Goal: Download file/media

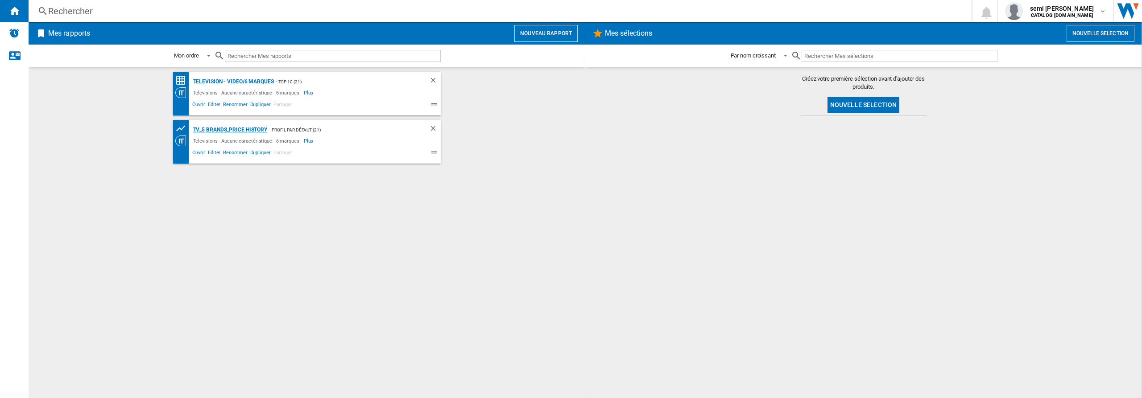
click at [216, 128] on div "TV_5 Brands_Price History" at bounding box center [229, 130] width 77 height 11
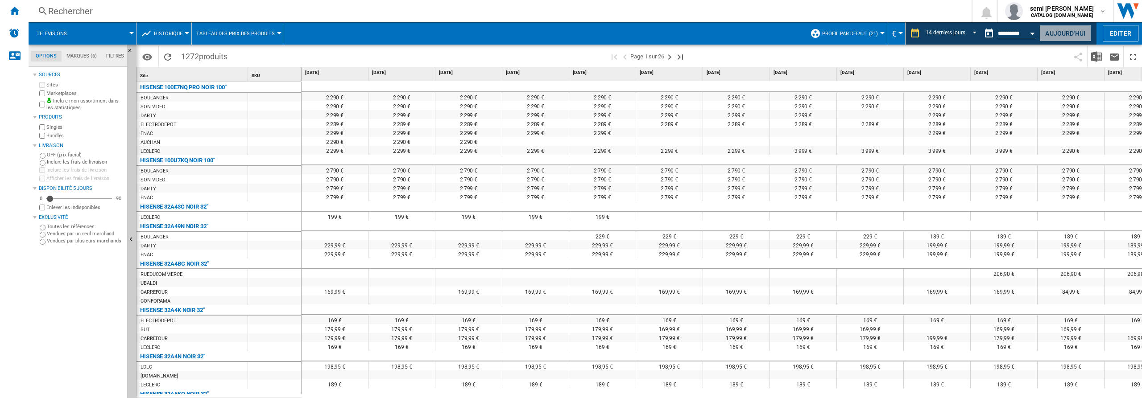
click at [1066, 35] on button "Aujourd'hui" at bounding box center [1066, 33] width 52 height 17
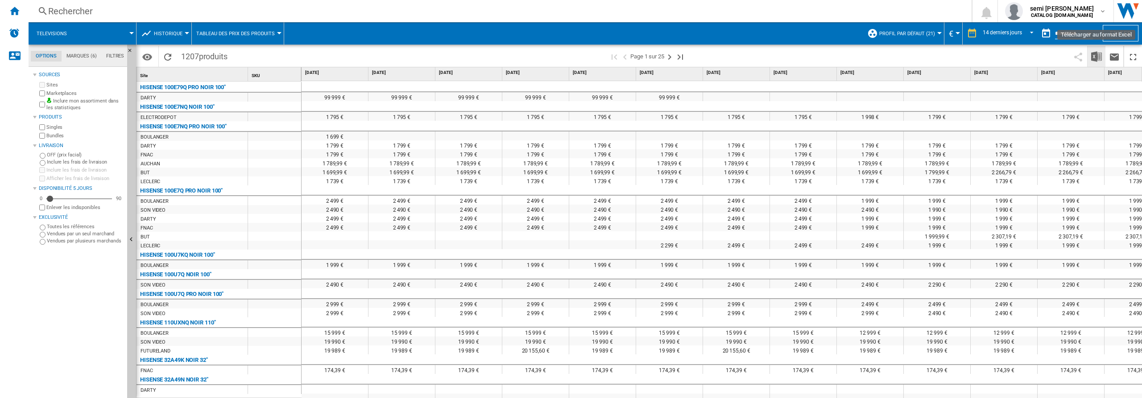
click at [1096, 58] on img "Télécharger au format Excel" at bounding box center [1097, 56] width 11 height 11
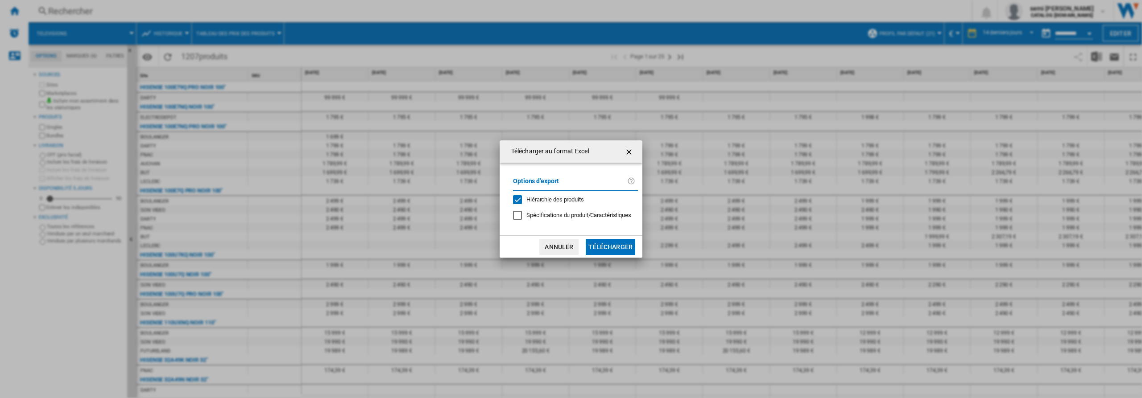
click at [519, 199] on div "Hiérarchie des produits" at bounding box center [517, 199] width 9 height 9
click at [603, 246] on button "Télécharger" at bounding box center [611, 247] width 50 height 16
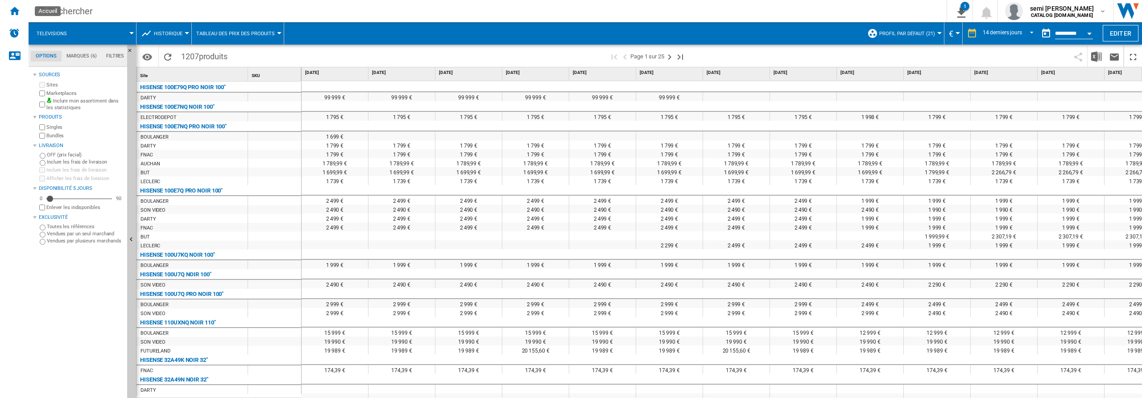
drag, startPoint x: 10, startPoint y: 10, endPoint x: 241, endPoint y: 119, distance: 255.1
click at [10, 11] on ng-md-icon "Accueil" at bounding box center [14, 10] width 11 height 11
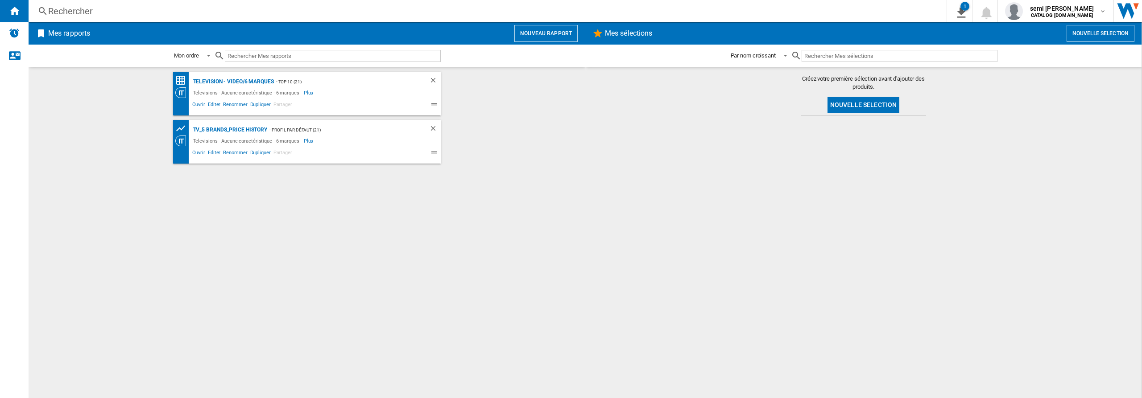
click at [217, 79] on div "Television - video/6 marques" at bounding box center [232, 81] width 83 height 11
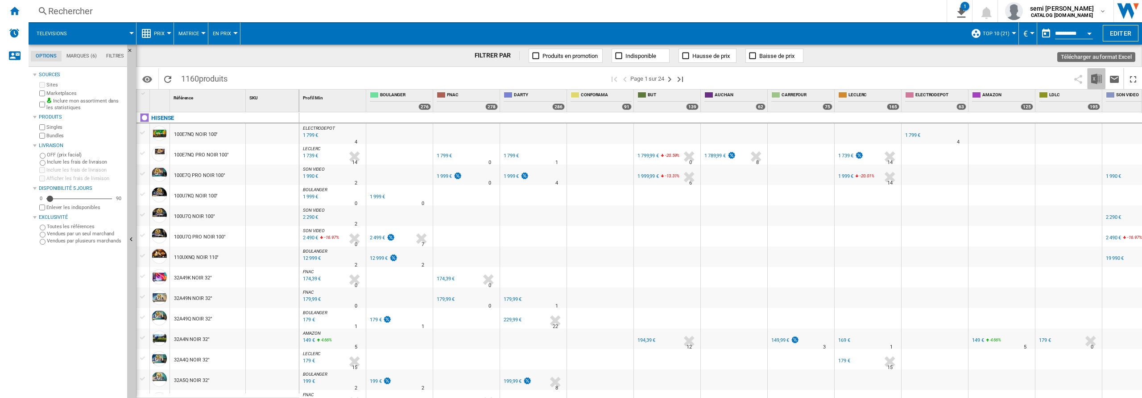
click at [1096, 76] on img "Télécharger au format Excel" at bounding box center [1097, 79] width 11 height 11
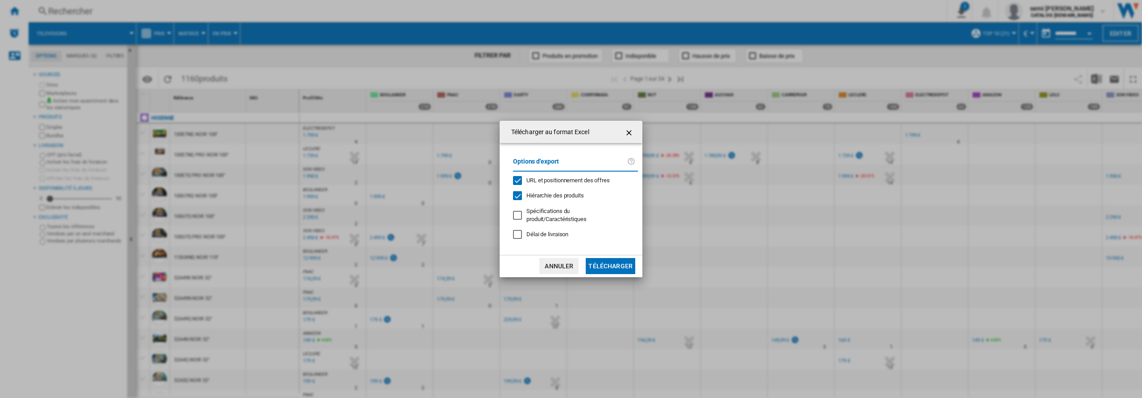
click at [516, 182] on div "URL et positionnement des offres" at bounding box center [517, 180] width 9 height 9
click at [515, 198] on div "Hiérarchie des produits" at bounding box center [517, 195] width 9 height 9
click at [610, 267] on button "Télécharger" at bounding box center [611, 266] width 50 height 16
